Goal: Communication & Community: Answer question/provide support

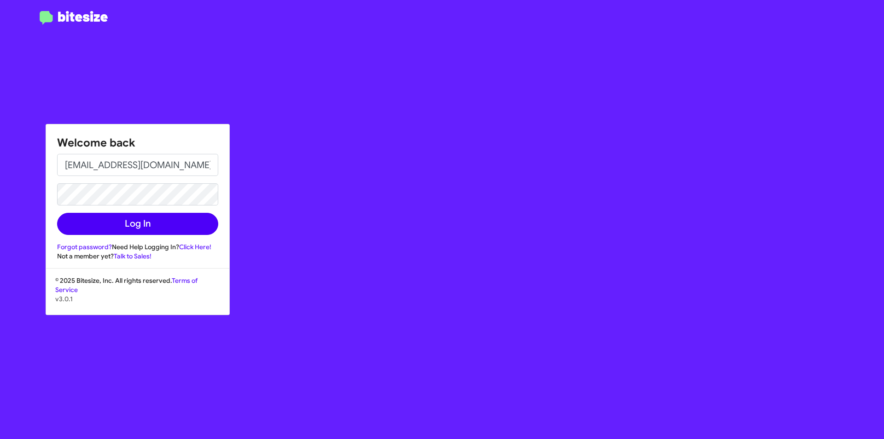
type input "[EMAIL_ADDRESS][DOMAIN_NAME]"
click at [173, 223] on button "Log In" at bounding box center [137, 224] width 161 height 22
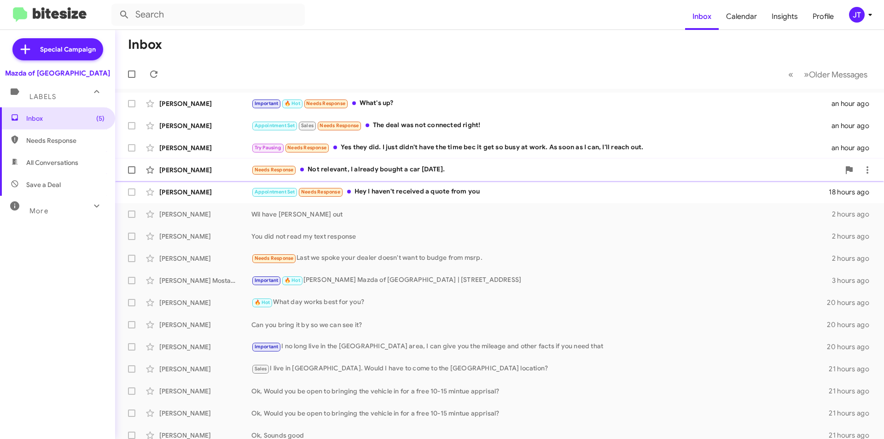
click at [452, 168] on div "Needs Response Not relevant, I already bought a car two weeks ago." at bounding box center [545, 169] width 588 height 11
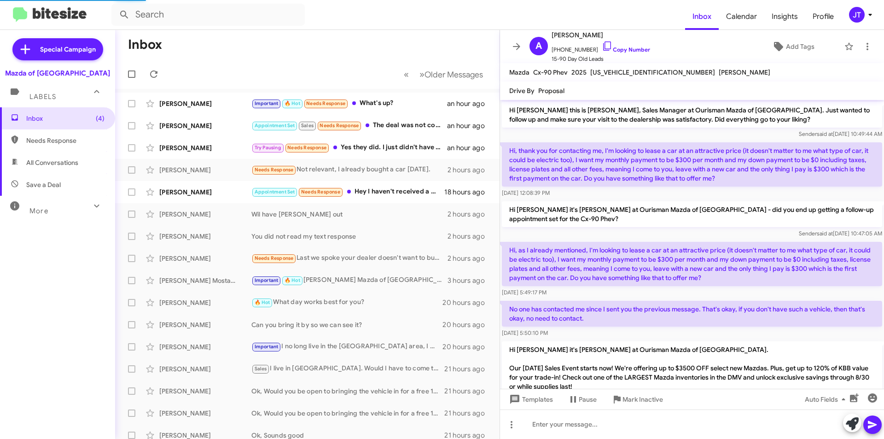
scroll to position [128, 0]
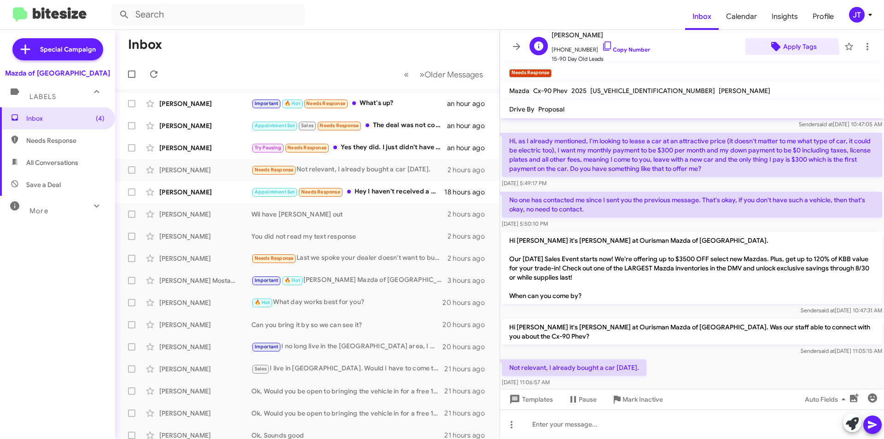
click at [783, 52] on span "Apply Tags" at bounding box center [800, 46] width 34 height 17
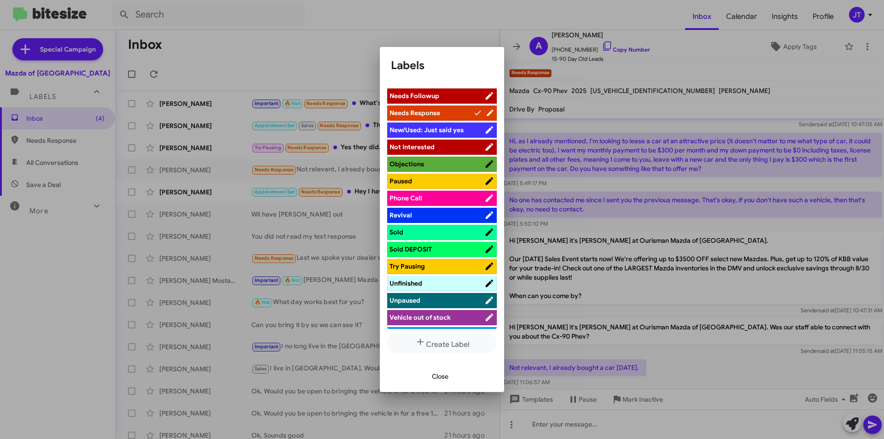
scroll to position [321, 0]
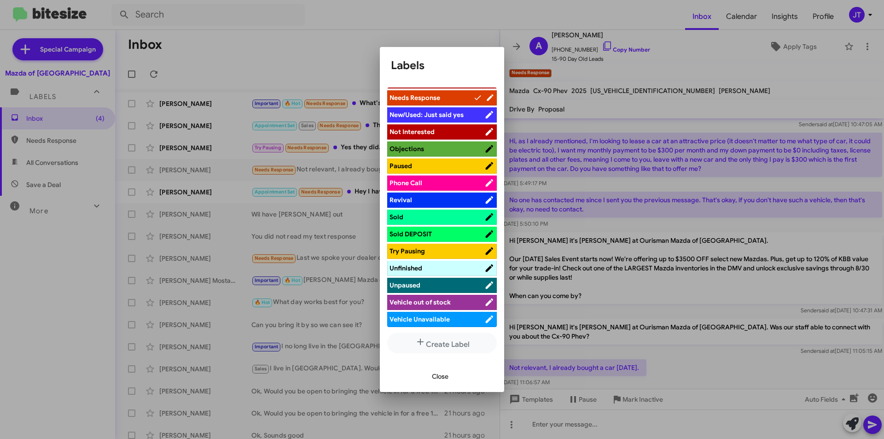
click at [439, 133] on span "Not Interested" at bounding box center [436, 131] width 95 height 9
click at [442, 377] on span "Close" at bounding box center [440, 376] width 17 height 17
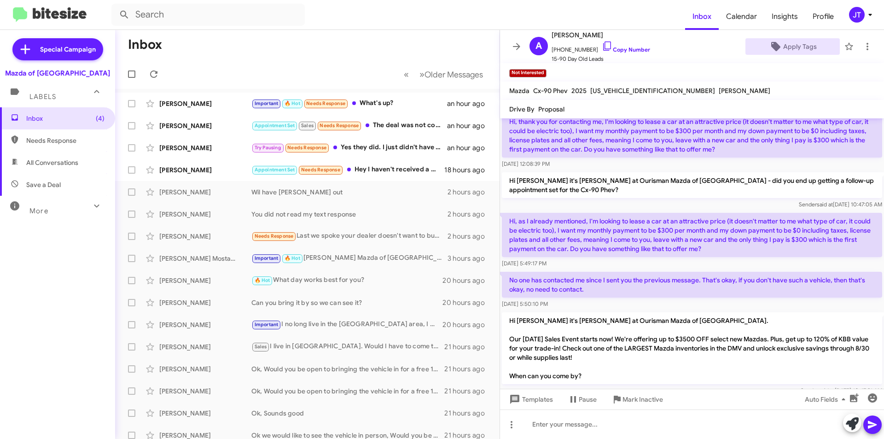
scroll to position [0, 0]
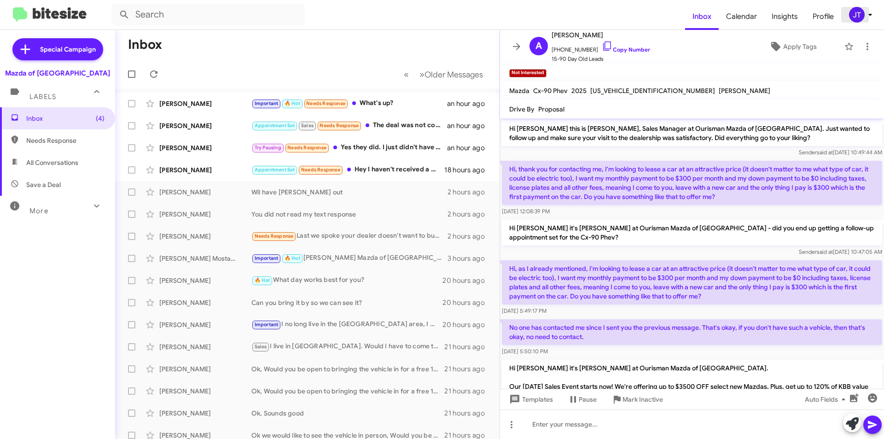
click at [867, 10] on icon at bounding box center [869, 14] width 11 height 11
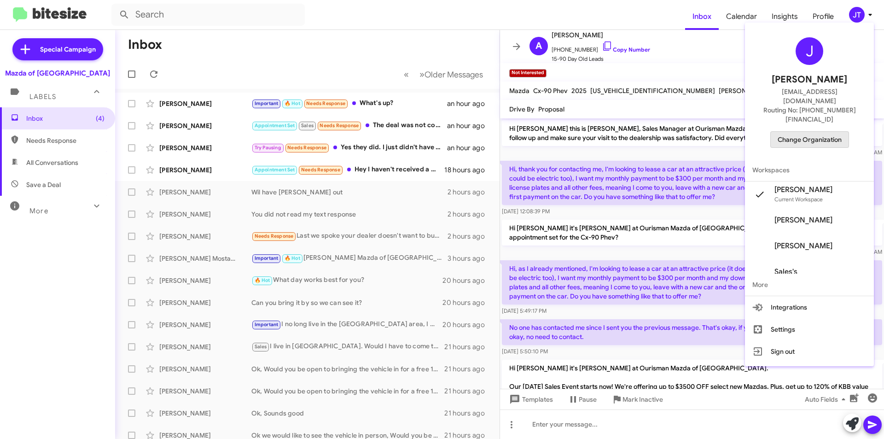
click at [826, 132] on span "Change Organization" at bounding box center [809, 140] width 64 height 16
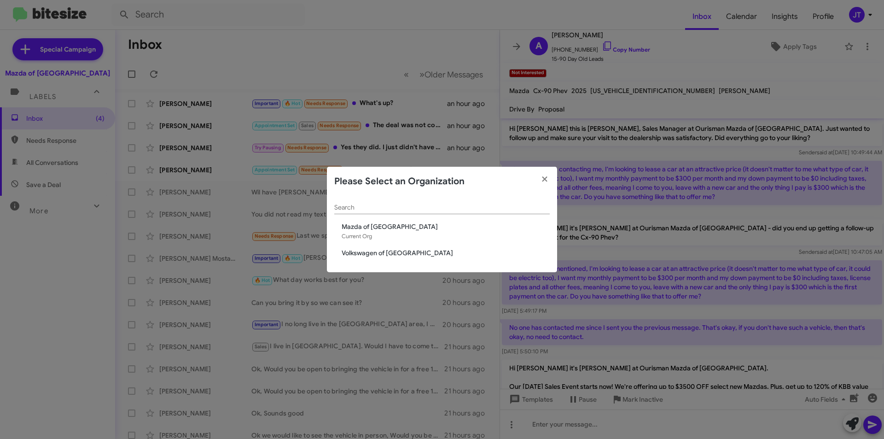
click at [389, 254] on span "Volkswagen of [GEOGRAPHIC_DATA]" at bounding box center [446, 252] width 208 height 9
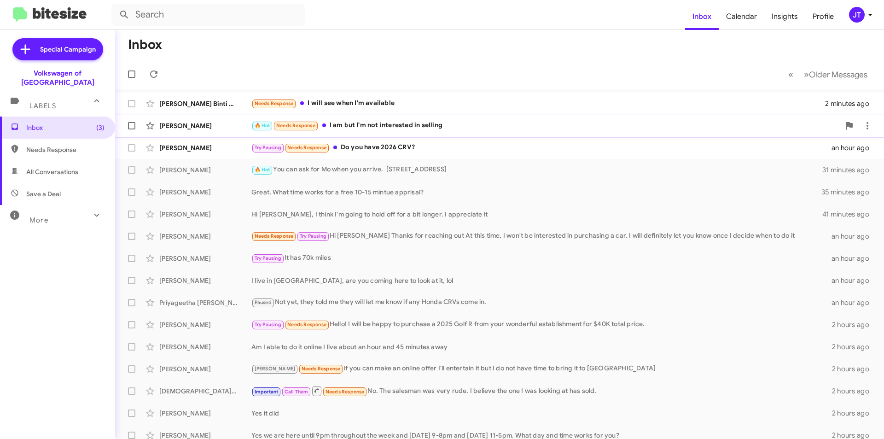
click at [415, 125] on div "🔥 Hot Needs Response I am but I'm not interested in selling" at bounding box center [545, 125] width 588 height 11
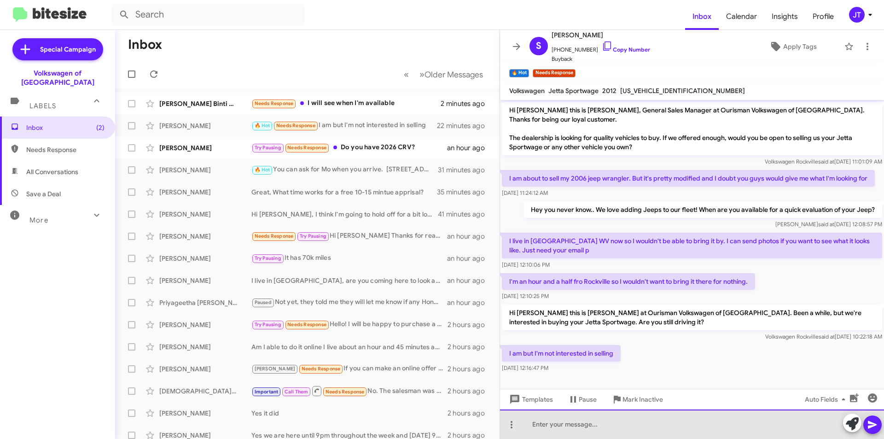
click at [566, 426] on div at bounding box center [692, 423] width 384 height 29
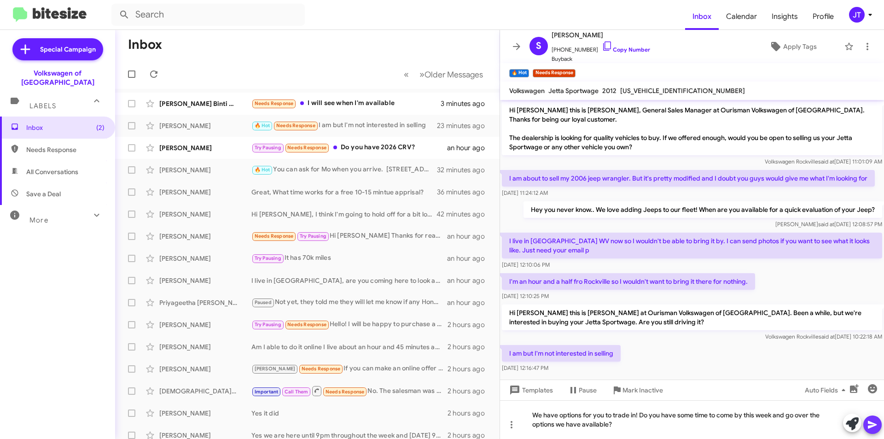
click at [870, 426] on icon at bounding box center [872, 425] width 9 height 8
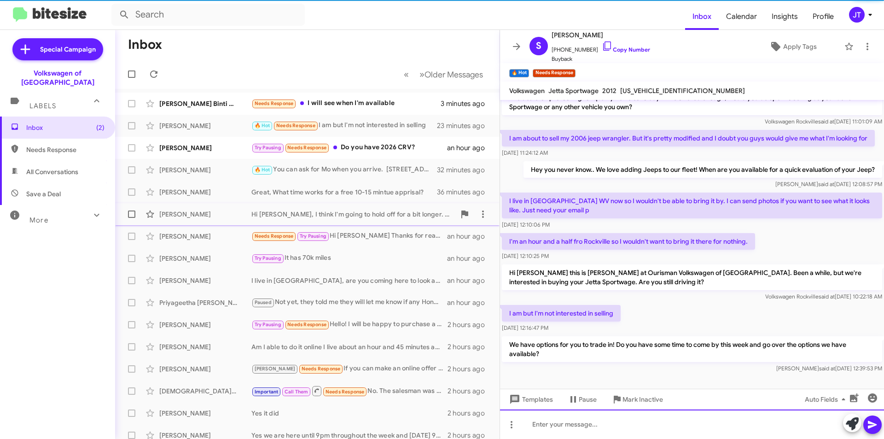
scroll to position [54, 0]
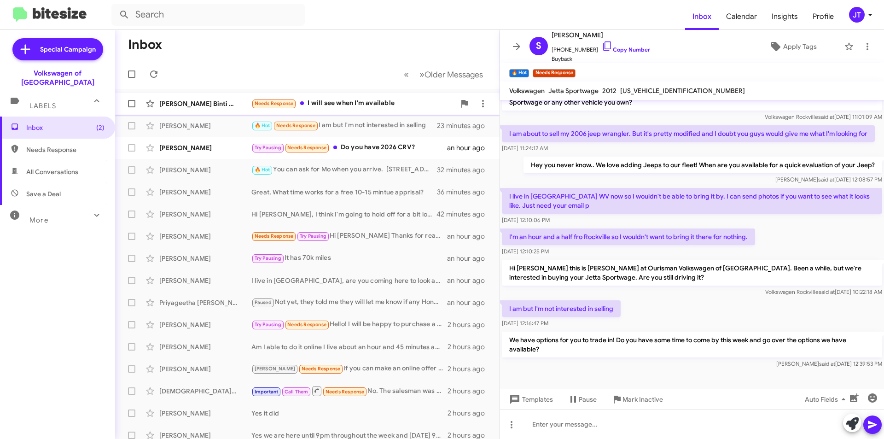
click at [376, 110] on div "[PERSON_NAME] Binti Abd [PERSON_NAME] Needs Response I will see when I'm availa…" at bounding box center [307, 103] width 370 height 18
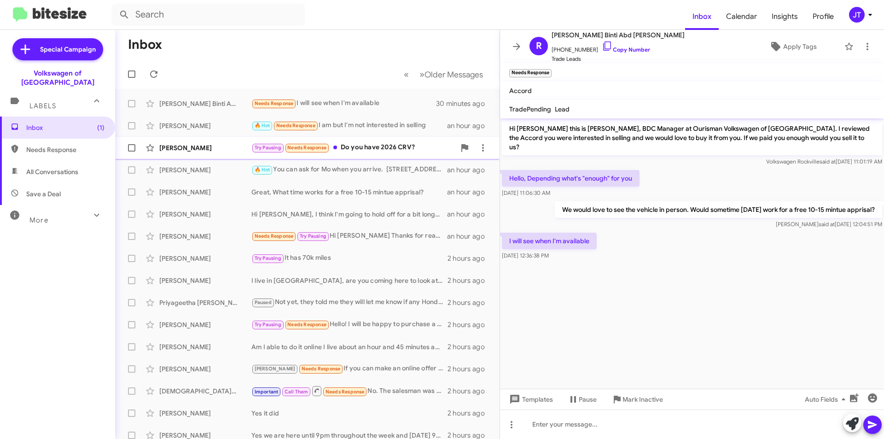
click at [376, 144] on div "Try Pausing Needs Response Do you have 2026 CRV?" at bounding box center [353, 147] width 204 height 11
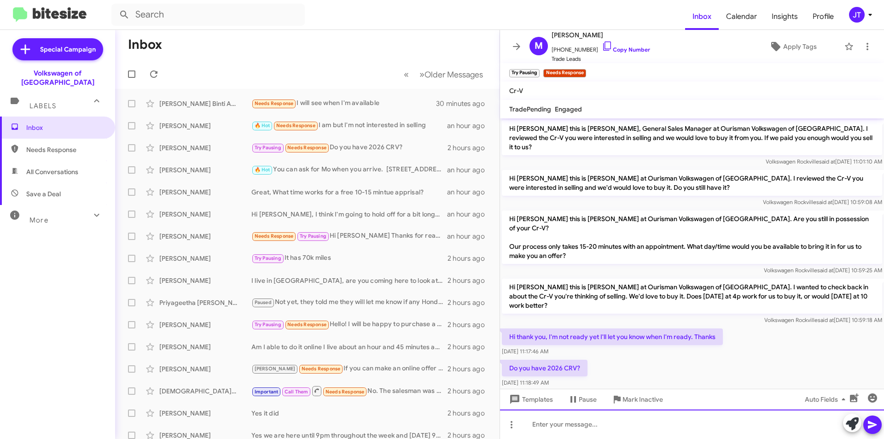
click at [546, 420] on div at bounding box center [692, 423] width 384 height 29
click at [870, 425] on icon at bounding box center [872, 425] width 9 height 8
